Goal: Task Accomplishment & Management: Manage account settings

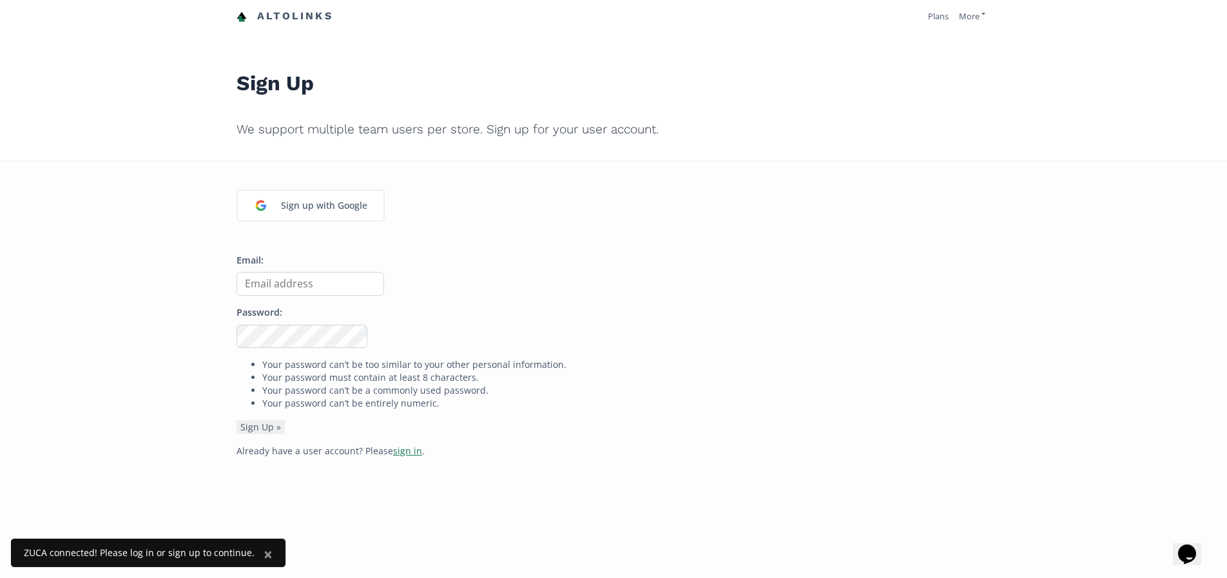
click at [403, 449] on link "sign in" at bounding box center [407, 451] width 29 height 12
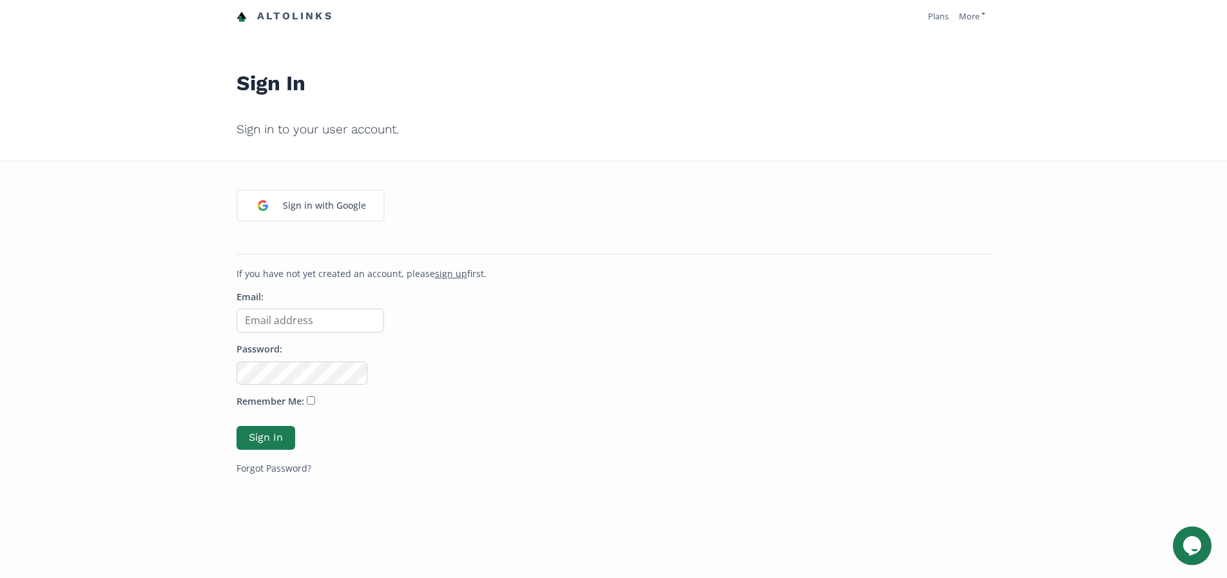
click at [267, 325] on input "Email:" at bounding box center [311, 321] width 148 height 24
type input "[PERSON_NAME][EMAIL_ADDRESS][DOMAIN_NAME]"
click at [255, 434] on button "Sign In" at bounding box center [266, 438] width 63 height 28
